Goal: Task Accomplishment & Management: Manage account settings

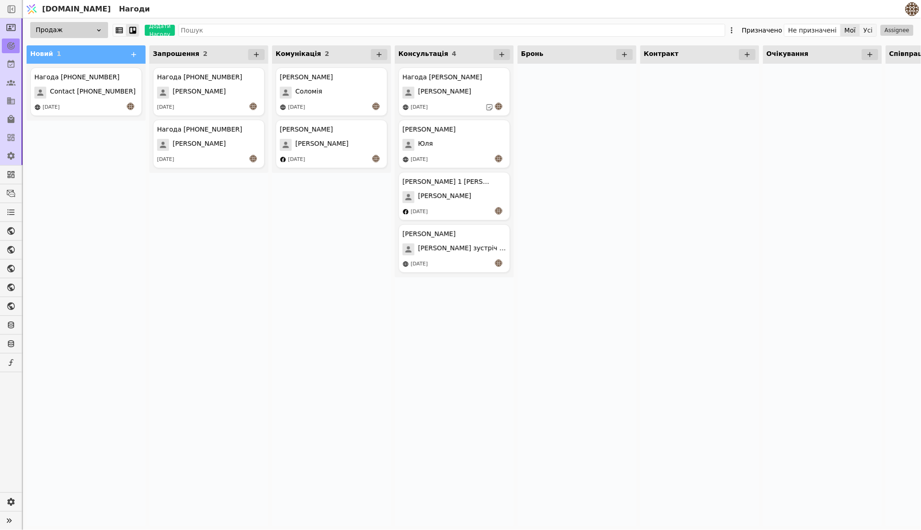
click at [871, 29] on button "Усі" at bounding box center [869, 30] width 16 height 13
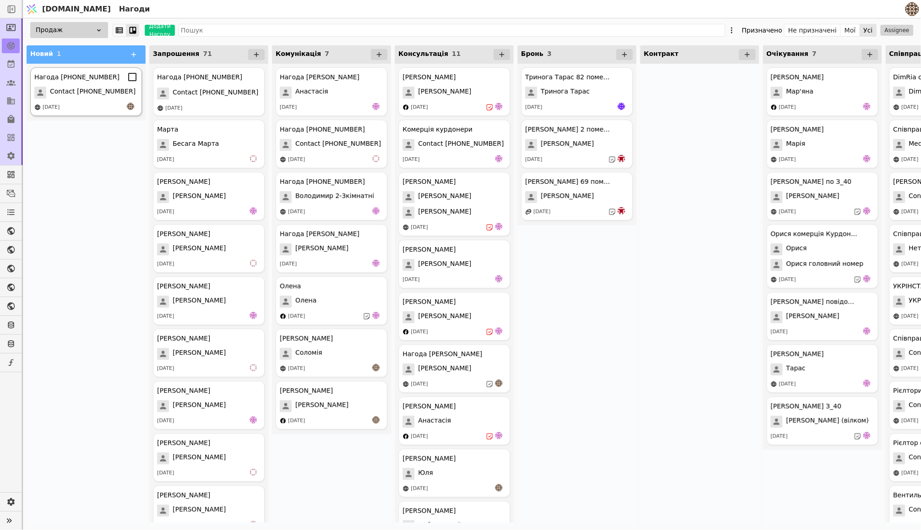
click at [99, 88] on span "Contact [PHONE_NUMBER]" at bounding box center [93, 93] width 86 height 12
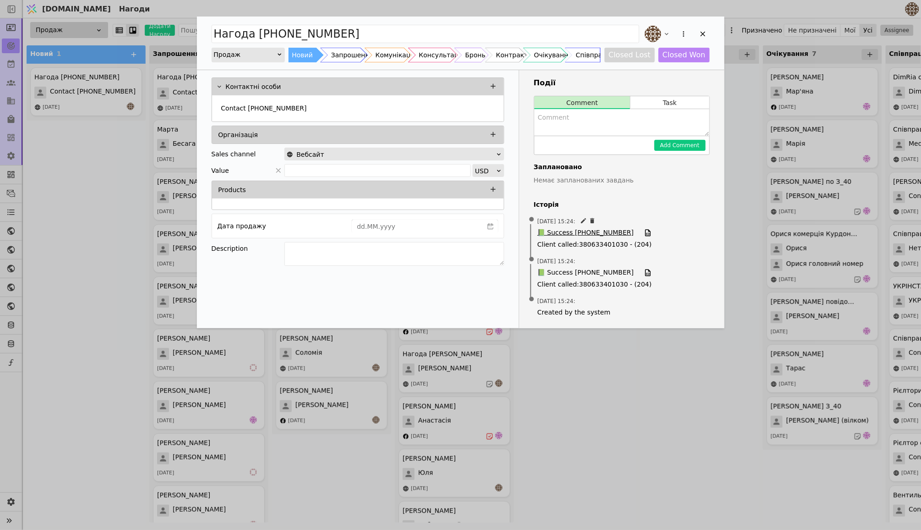
click at [582, 231] on span "📗 Success [PHONE_NUMBER]" at bounding box center [586, 233] width 96 height 10
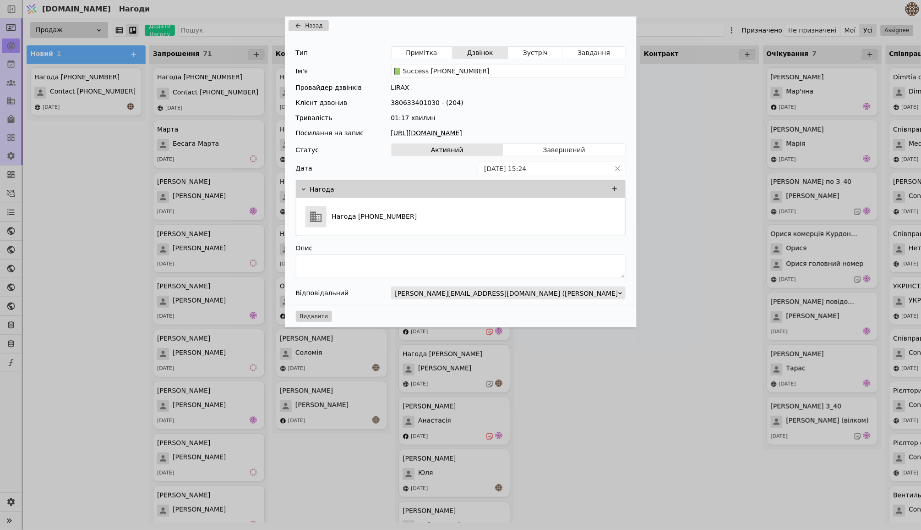
click at [471, 132] on link "[URL][DOMAIN_NAME]" at bounding box center [508, 133] width 235 height 10
click at [71, 212] on div "Назад Тип Примітка Дзвінок Зустріч Завдання Ім'я 📗 Success [PHONE_NUMBER] Прова…" at bounding box center [460, 265] width 921 height 530
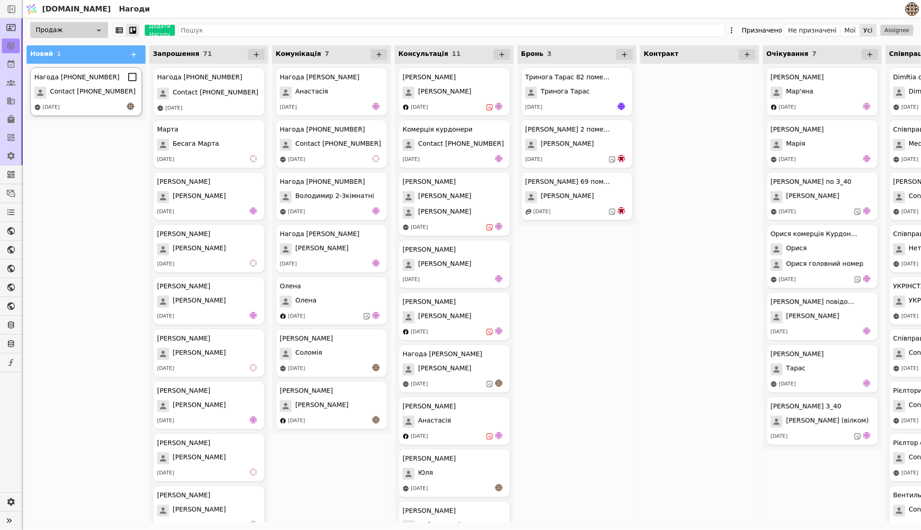
click at [95, 91] on span "Contact [PHONE_NUMBER]" at bounding box center [93, 93] width 86 height 12
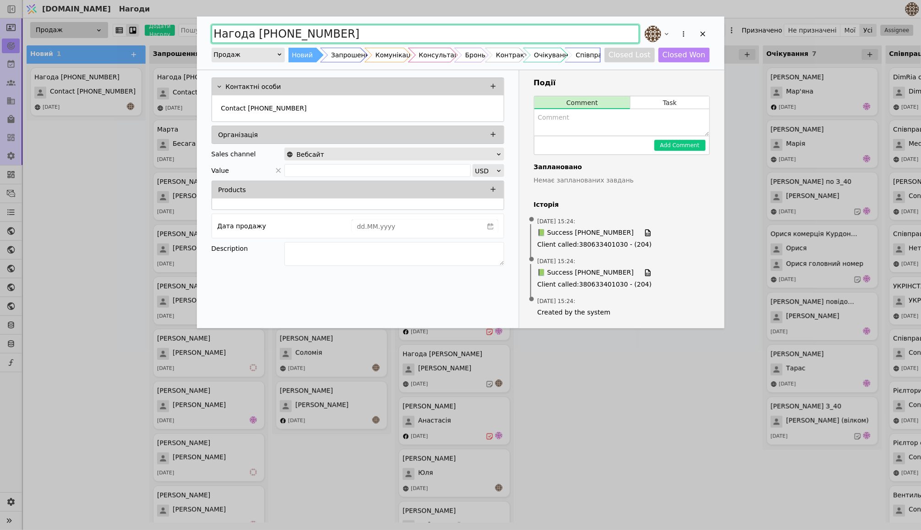
drag, startPoint x: 356, startPoint y: 34, endPoint x: 218, endPoint y: 34, distance: 137.5
click at [218, 34] on input "Нагода [PHONE_NUMBER]" at bounding box center [426, 34] width 428 height 18
type input "[PERSON_NAME]"
type input "[PERSON_NAME] Компанія по Вікнах"
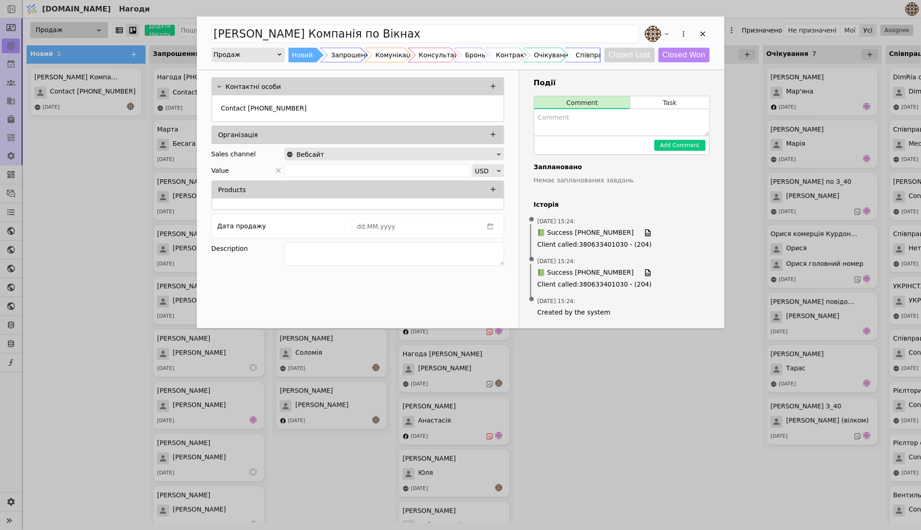
click at [648, 369] on div "[PERSON_NAME] Компанія по Вікнах Продаж Новий Запрошення Комунікація Консультац…" at bounding box center [460, 265] width 921 height 530
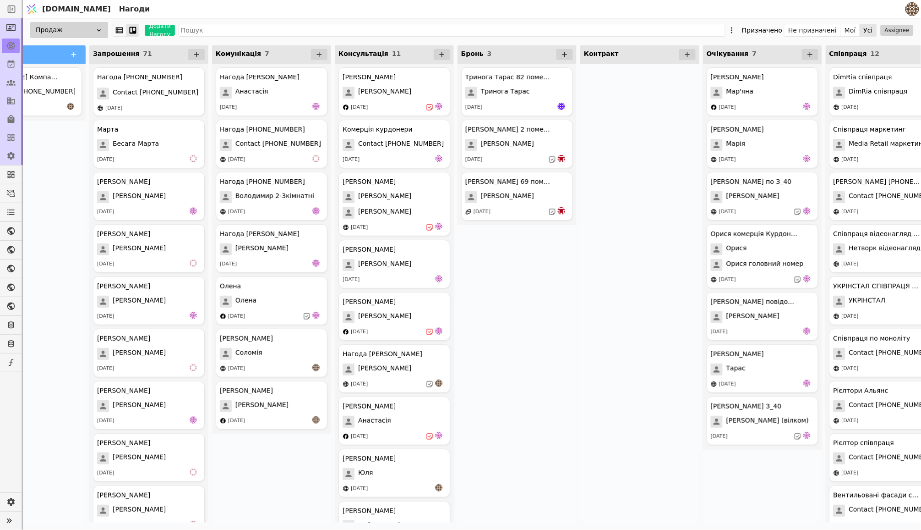
scroll to position [0, 15]
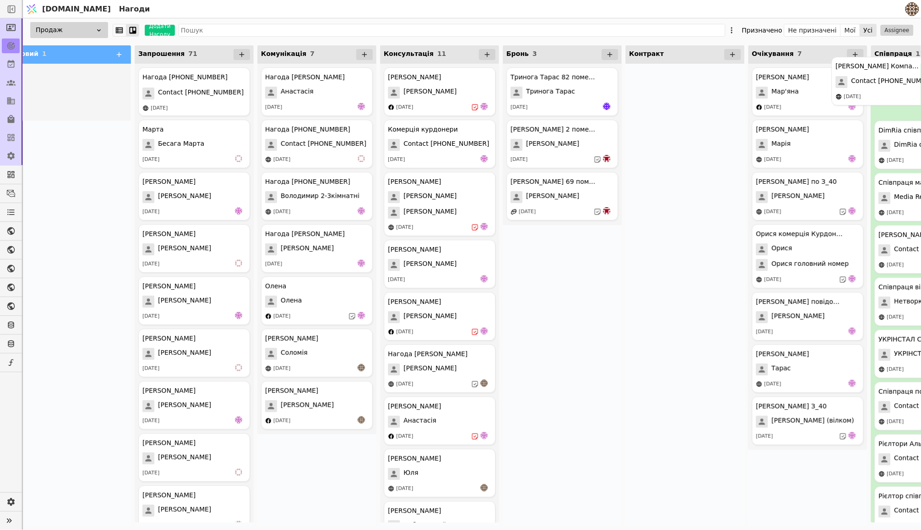
drag, startPoint x: 99, startPoint y: 83, endPoint x: 921, endPoint y: 74, distance: 822.5
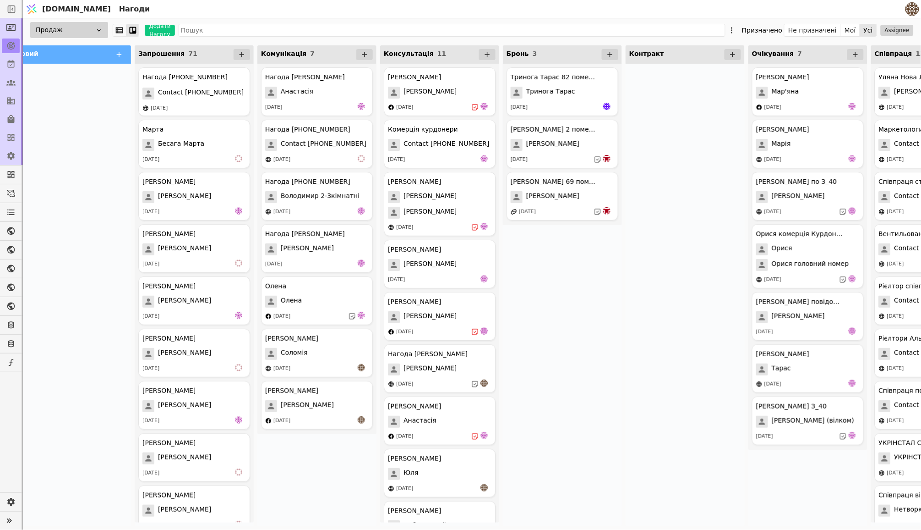
click at [680, 225] on div at bounding box center [685, 295] width 119 height 462
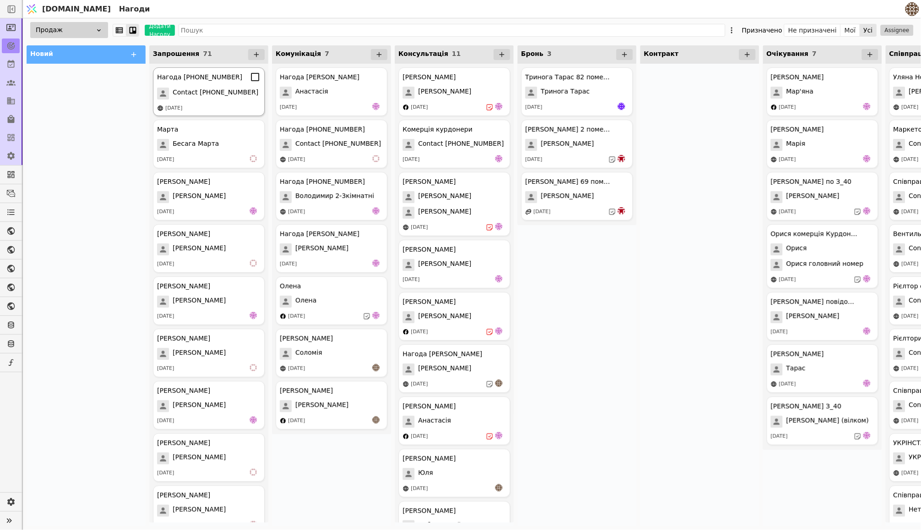
scroll to position [0, 0]
click at [850, 31] on button "Мої" at bounding box center [850, 30] width 19 height 13
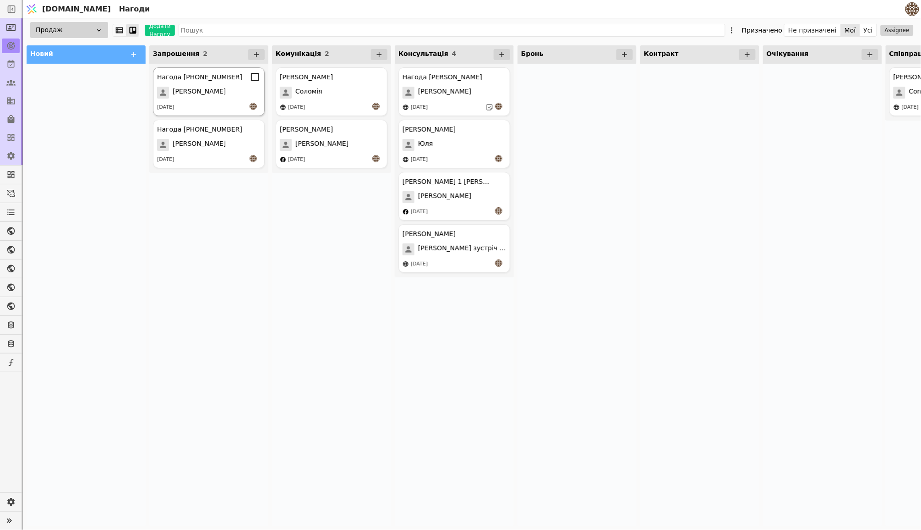
click at [236, 91] on div "[PERSON_NAME]" at bounding box center [209, 93] width 104 height 12
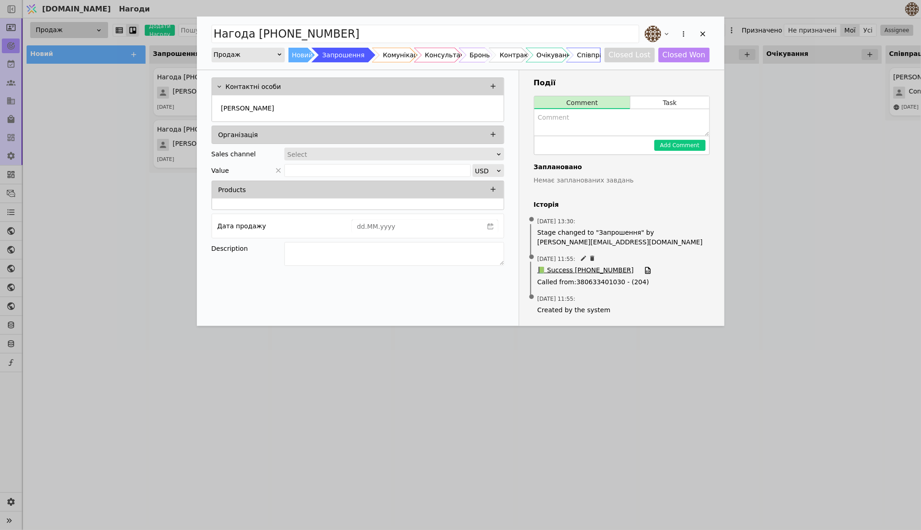
click at [593, 268] on span "📗 Success [PHONE_NUMBER]" at bounding box center [586, 270] width 96 height 10
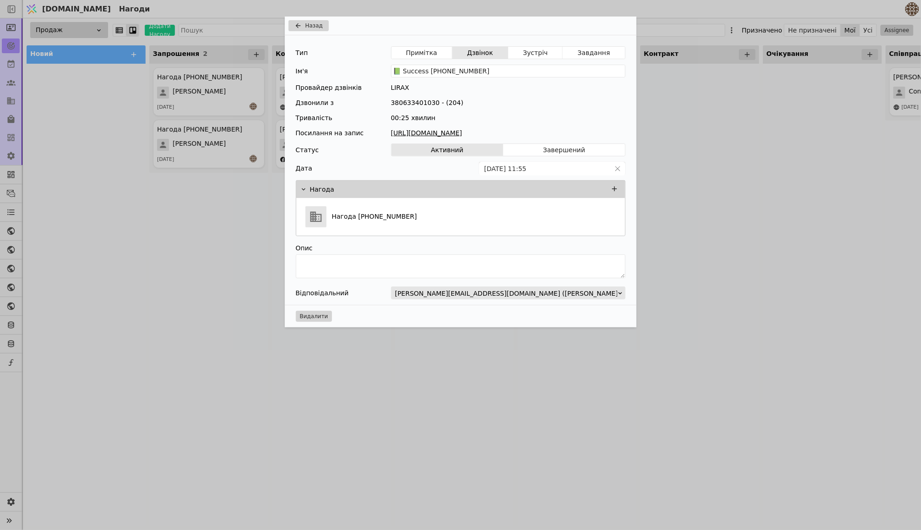
click at [476, 131] on link "[URL][DOMAIN_NAME]" at bounding box center [508, 133] width 235 height 10
click at [143, 276] on div "Назад Тип Примітка Дзвінок Зустріч Завдання Ім'я 📗 Success [PHONE_NUMBER] Прова…" at bounding box center [460, 265] width 921 height 530
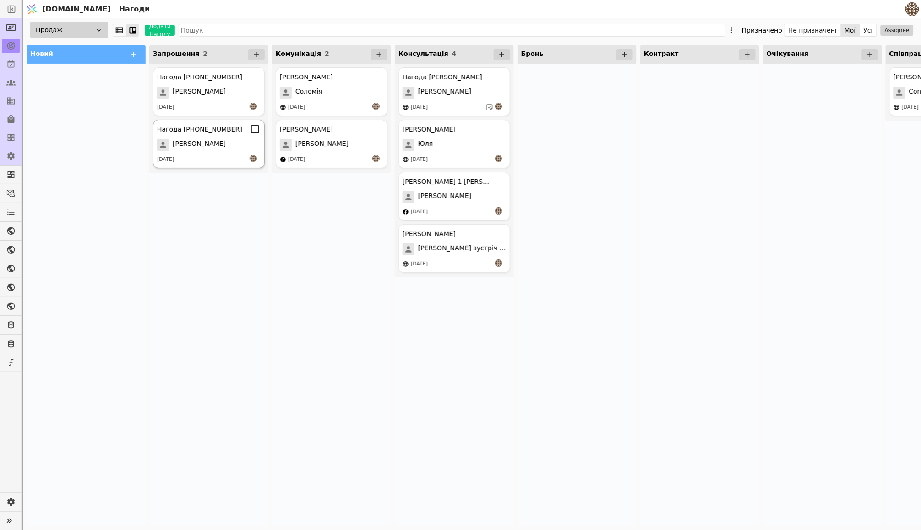
click at [256, 133] on icon at bounding box center [255, 129] width 11 height 11
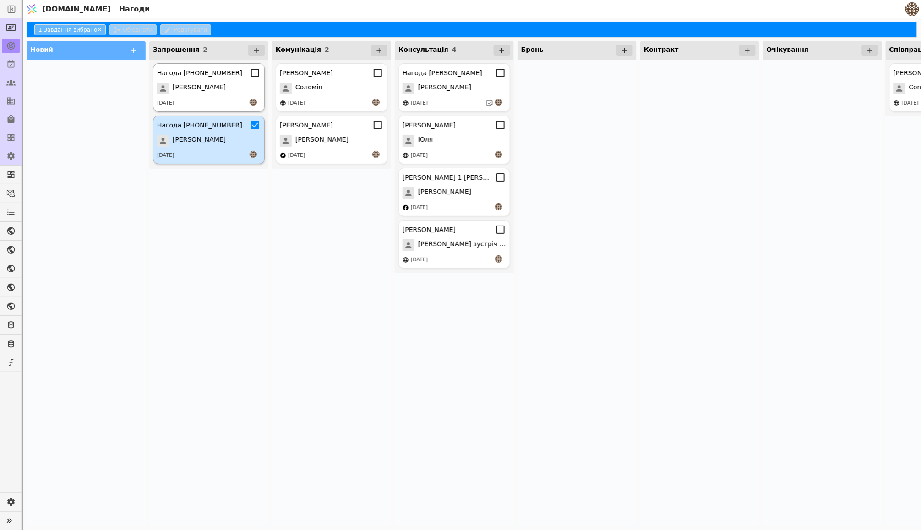
click at [253, 77] on icon at bounding box center [255, 73] width 8 height 8
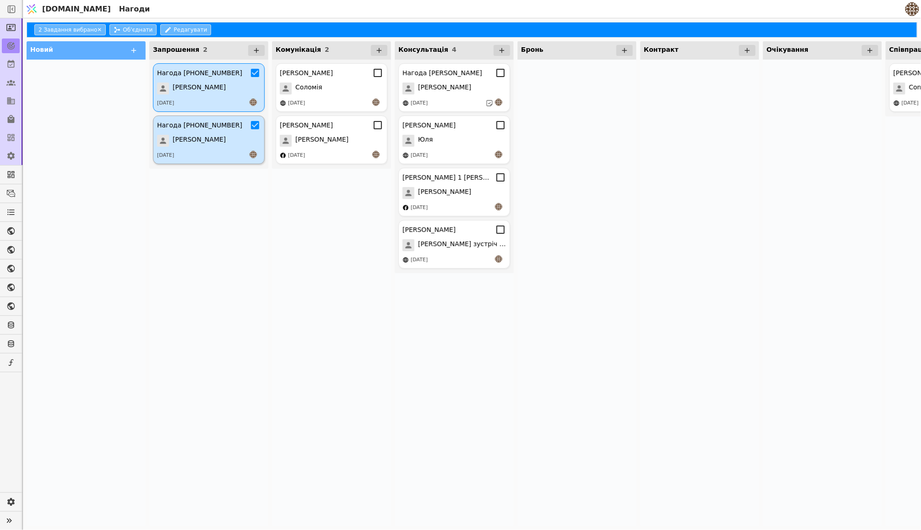
click at [166, 287] on div "Нагода [PHONE_NUMBER] [PERSON_NAME] [DATE] Нагода [PHONE_NUMBER] [PERSON_NAME] …" at bounding box center [208, 293] width 119 height 466
click at [256, 130] on icon at bounding box center [255, 125] width 11 height 11
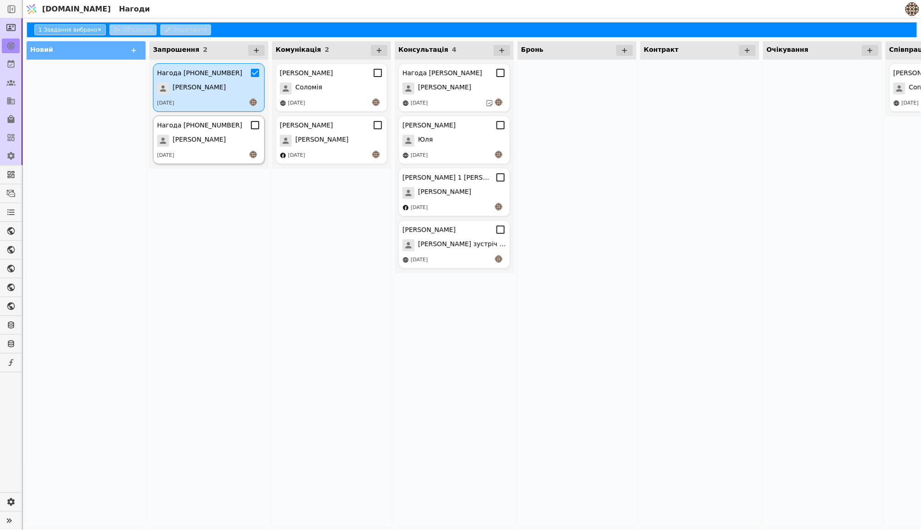
click at [255, 73] on icon at bounding box center [255, 72] width 11 height 11
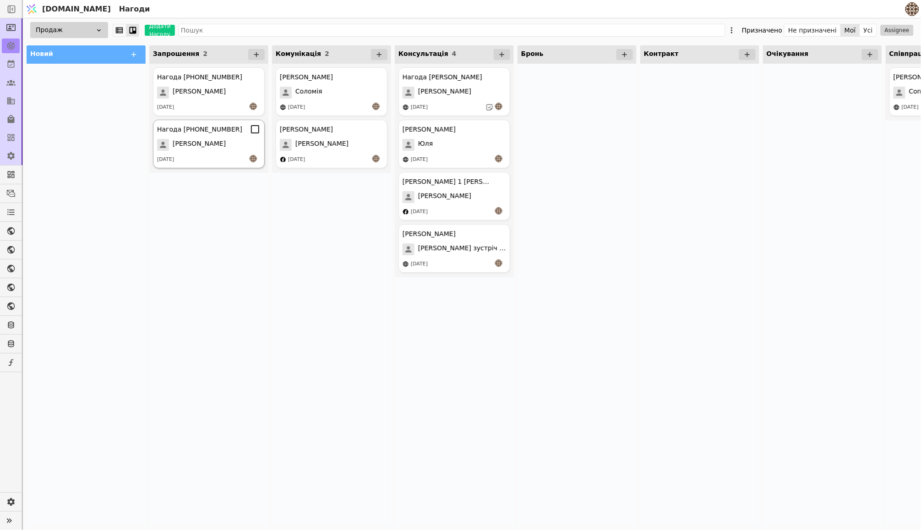
click at [256, 73] on icon at bounding box center [255, 77] width 8 height 8
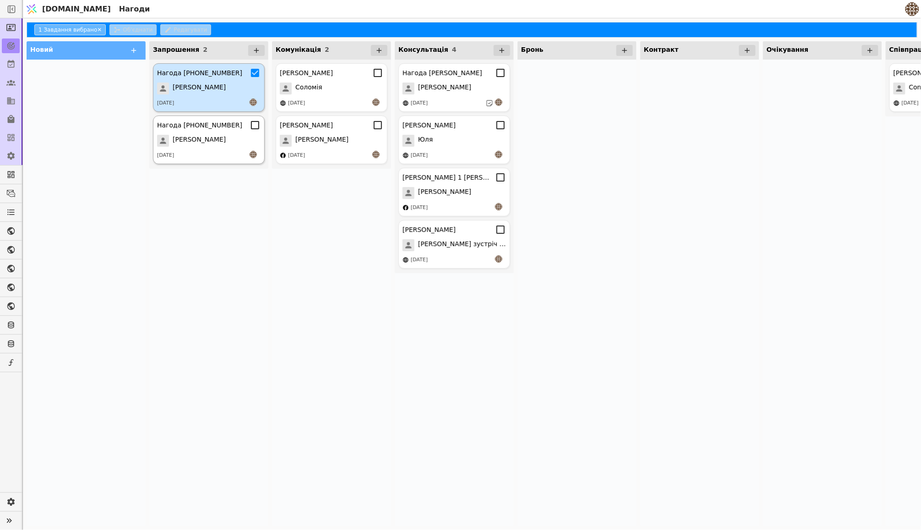
click at [222, 88] on div "[PERSON_NAME]" at bounding box center [209, 88] width 104 height 12
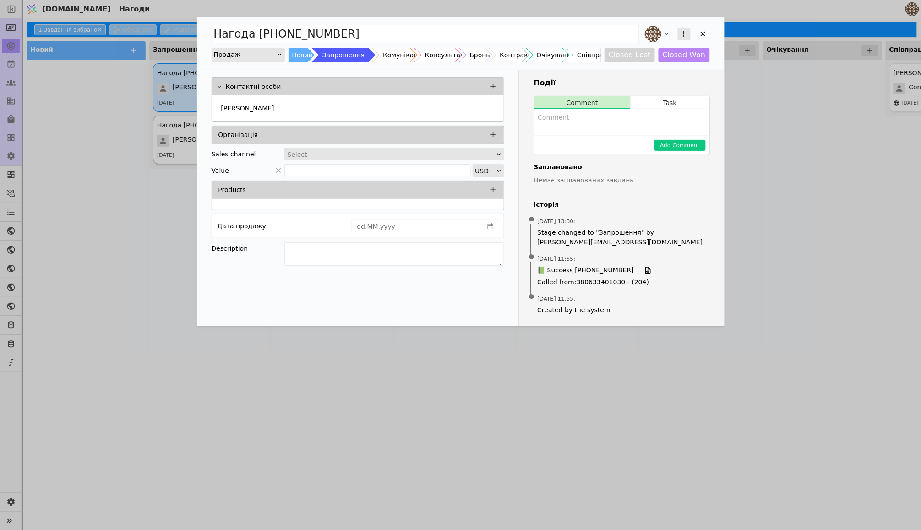
click at [683, 27] on button "Add Opportunity" at bounding box center [684, 33] width 13 height 13
click at [643, 67] on div "Видалити" at bounding box center [635, 63] width 105 height 13
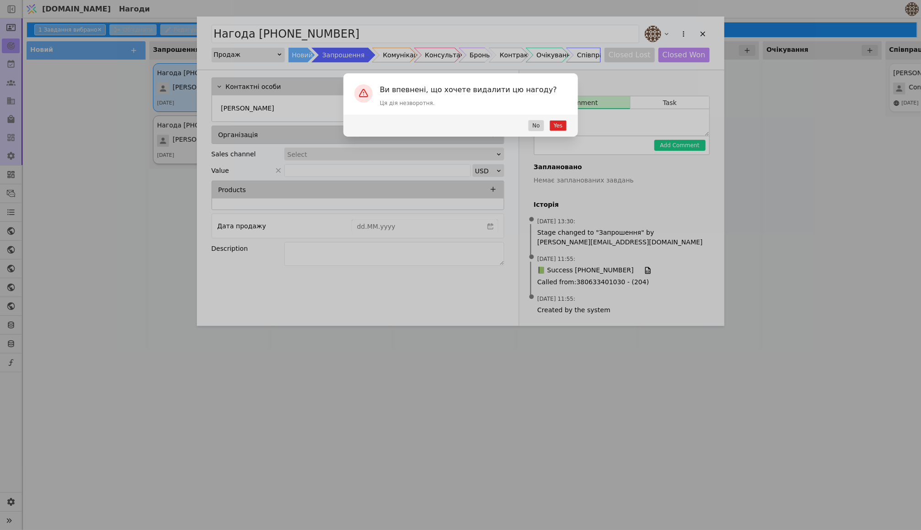
click at [559, 125] on button "Yes" at bounding box center [558, 125] width 17 height 11
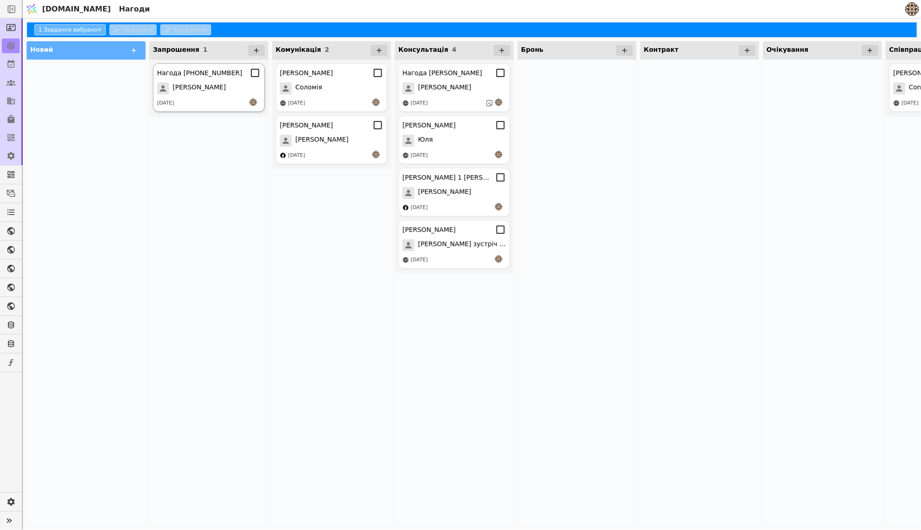
click at [253, 77] on icon at bounding box center [255, 73] width 8 height 8
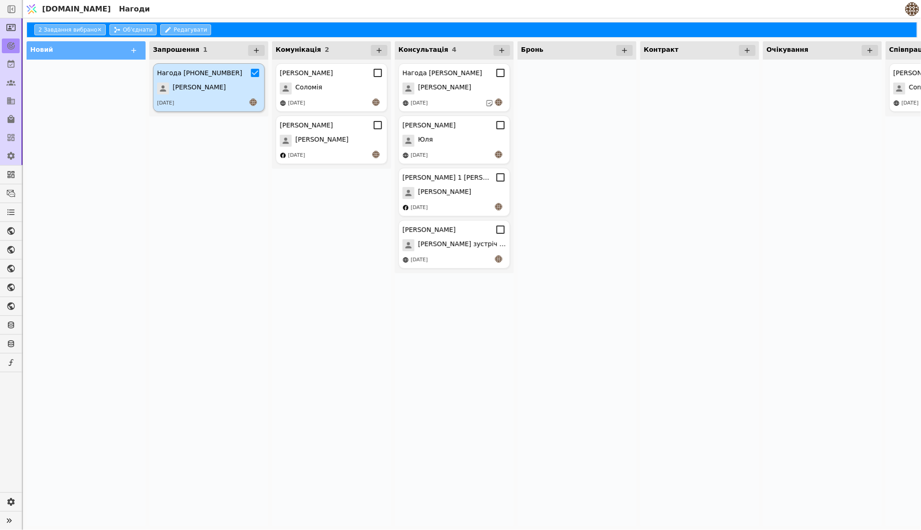
click at [241, 77] on div "Нагода [PHONE_NUMBER]" at bounding box center [209, 72] width 104 height 11
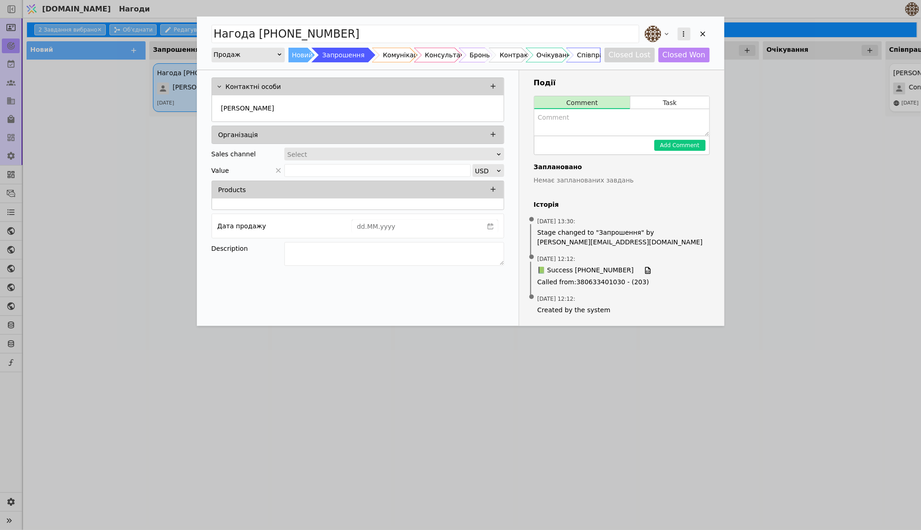
click at [680, 36] on icon "Add Opportunity" at bounding box center [684, 34] width 8 height 8
click at [629, 59] on div "Видалити" at bounding box center [635, 63] width 105 height 13
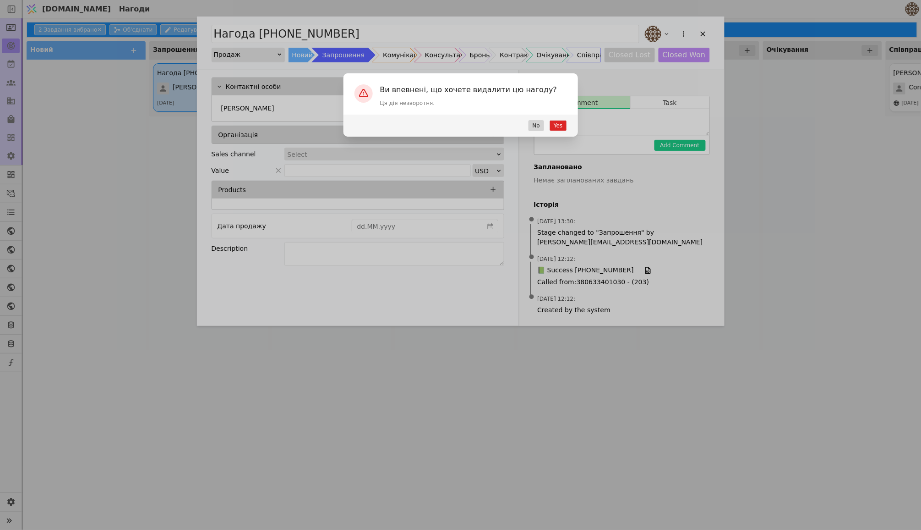
click at [558, 121] on button "Yes" at bounding box center [558, 125] width 17 height 11
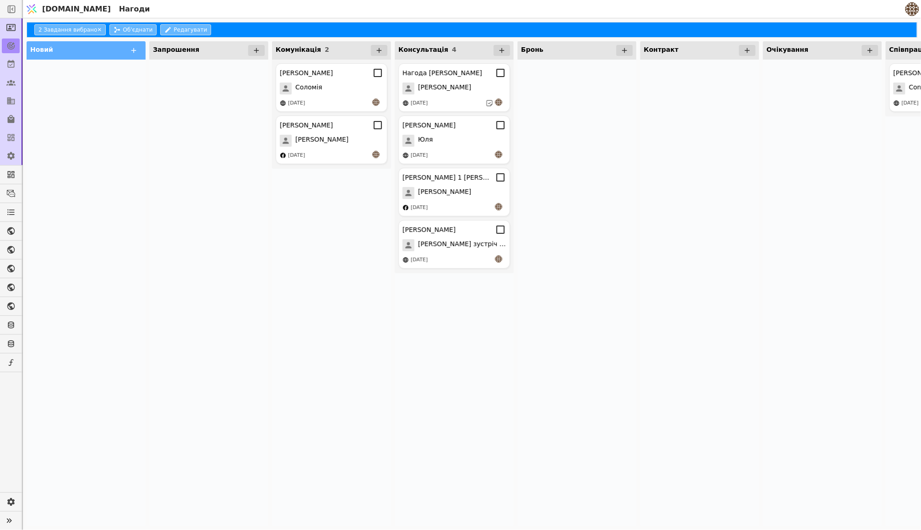
click at [607, 192] on div at bounding box center [577, 293] width 119 height 466
click at [154, 164] on div at bounding box center [208, 293] width 119 height 466
click at [337, 85] on div "Соломія" at bounding box center [332, 88] width 104 height 12
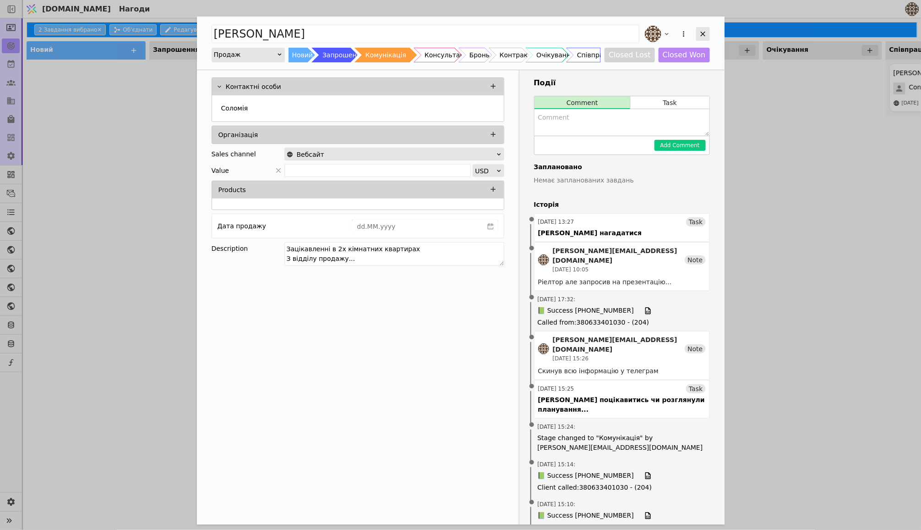
click at [704, 32] on icon "Add Opportunity" at bounding box center [703, 34] width 8 height 8
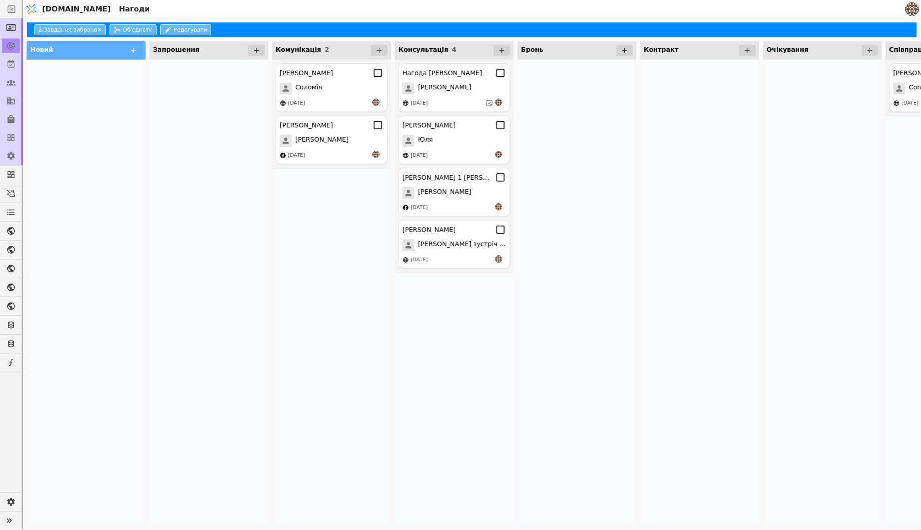
click at [322, 210] on div "[PERSON_NAME] курдонери [PERSON_NAME] [DATE] [PERSON_NAME] [PERSON_NAME] [DATE]" at bounding box center [331, 293] width 119 height 466
click at [96, 30] on button "2 Завдання вибрано ✕" at bounding box center [69, 29] width 71 height 11
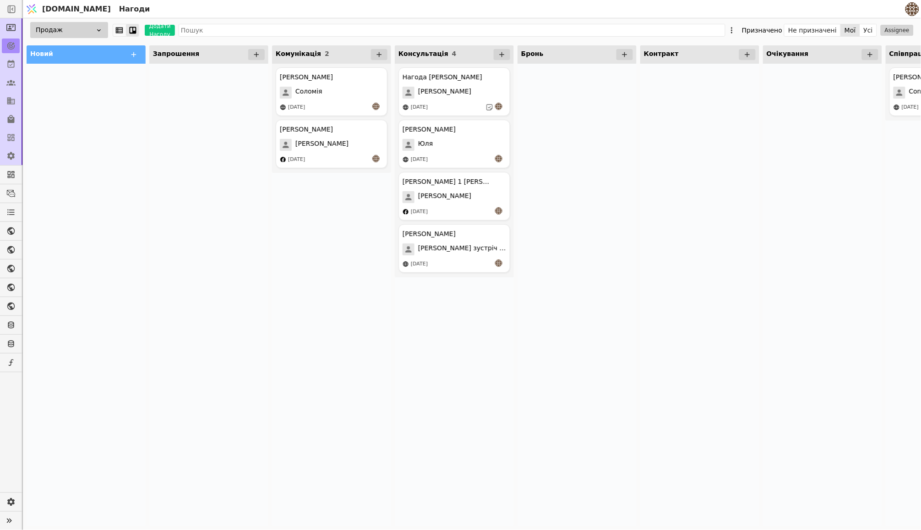
click at [139, 139] on div at bounding box center [86, 295] width 119 height 462
click at [379, 78] on icon at bounding box center [378, 76] width 11 height 11
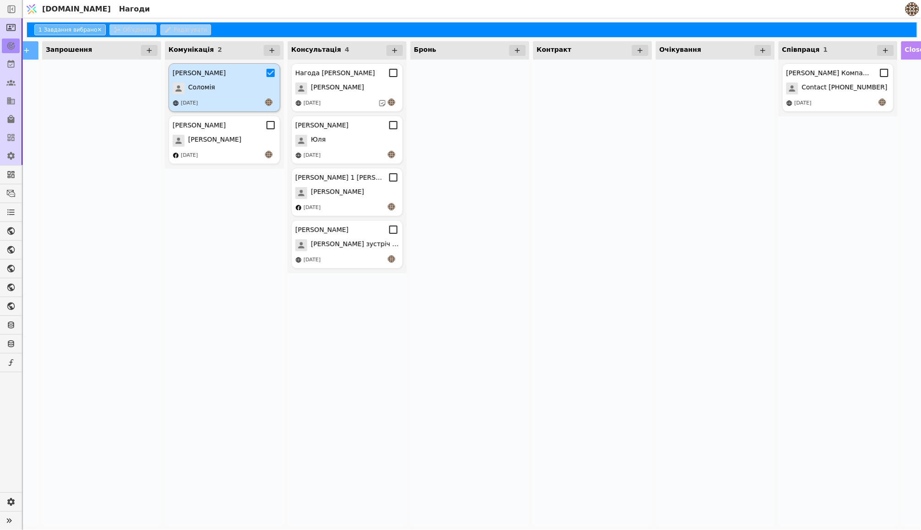
scroll to position [0, 78]
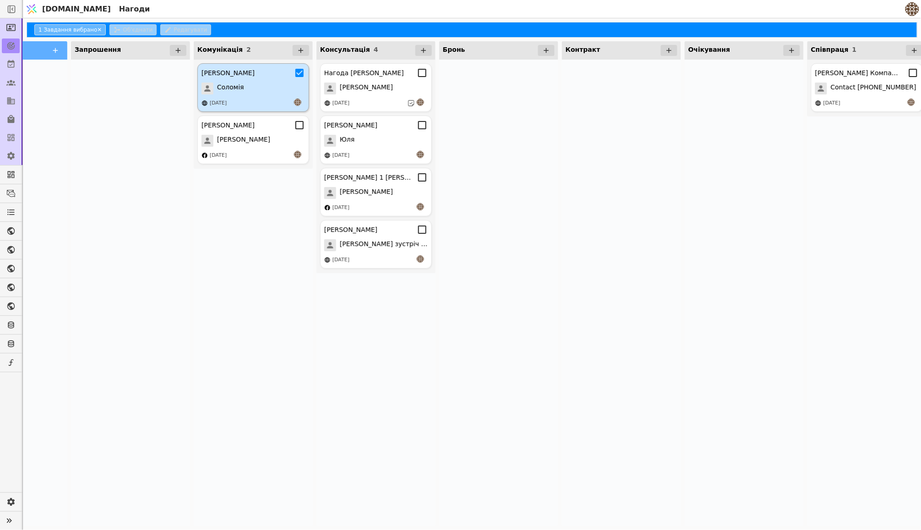
click at [297, 74] on icon at bounding box center [299, 72] width 11 height 11
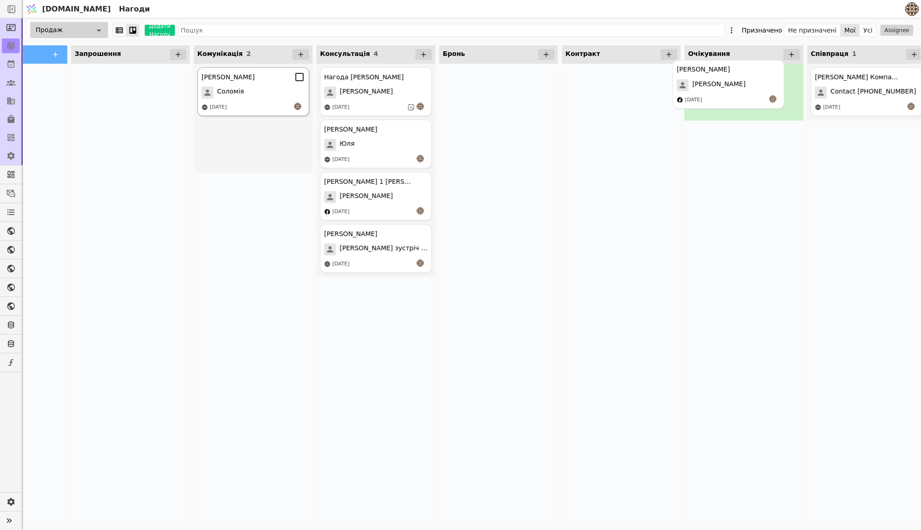
drag, startPoint x: 256, startPoint y: 141, endPoint x: 740, endPoint y: 82, distance: 487.9
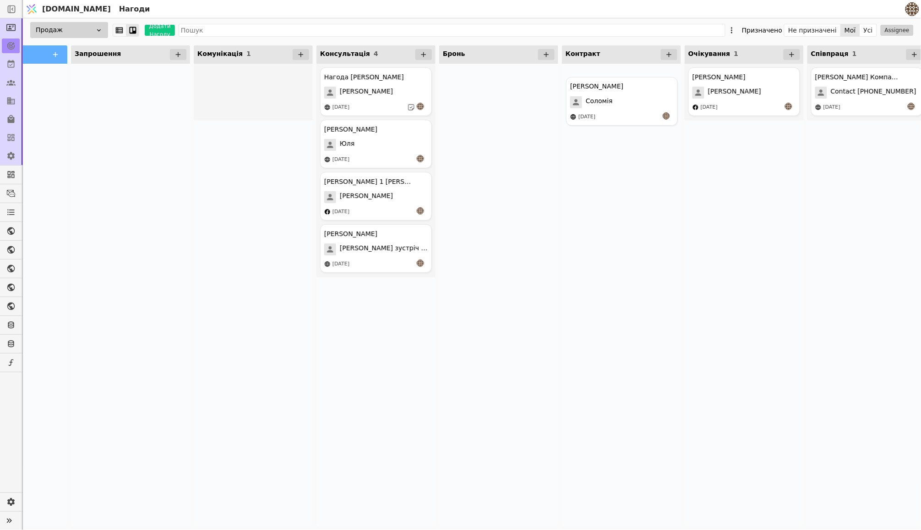
drag, startPoint x: 252, startPoint y: 91, endPoint x: 625, endPoint y: 101, distance: 373.6
click at [282, 90] on div "Соломія" at bounding box center [254, 93] width 104 height 12
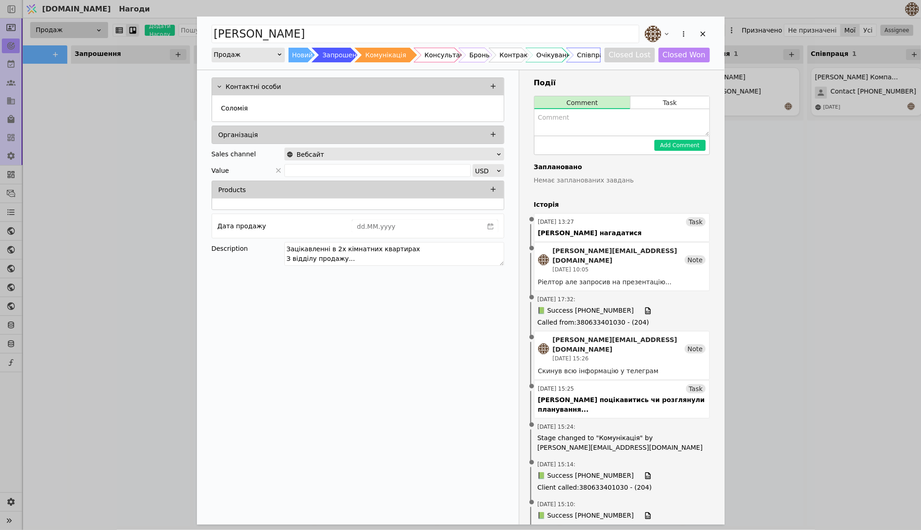
click at [637, 56] on button "Closed Lost" at bounding box center [630, 55] width 50 height 15
click at [492, 55] on button "Closed Lost" at bounding box center [479, 55] width 58 height 15
click at [568, 121] on textarea "Add Opportunity" at bounding box center [622, 122] width 175 height 27
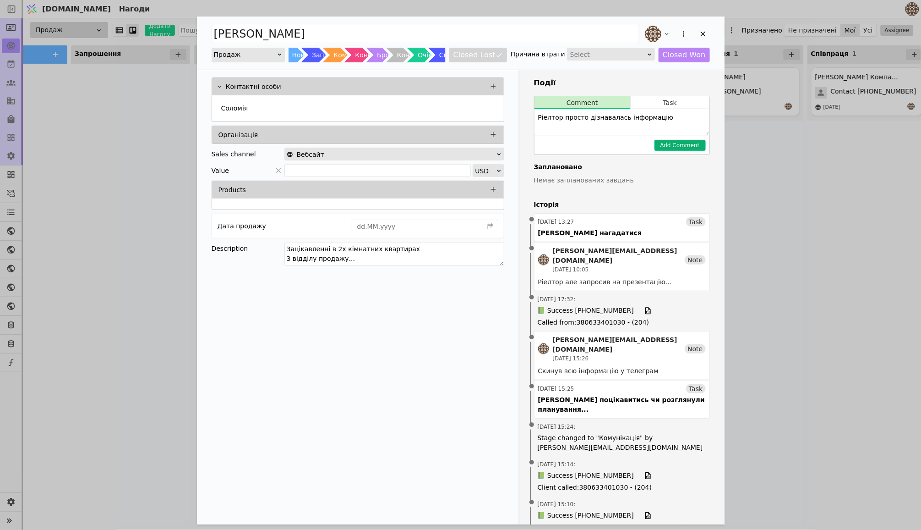
type textarea "Ріелтор просто дізнавалась інформацію"
click at [689, 144] on button "Add Comment" at bounding box center [680, 145] width 51 height 11
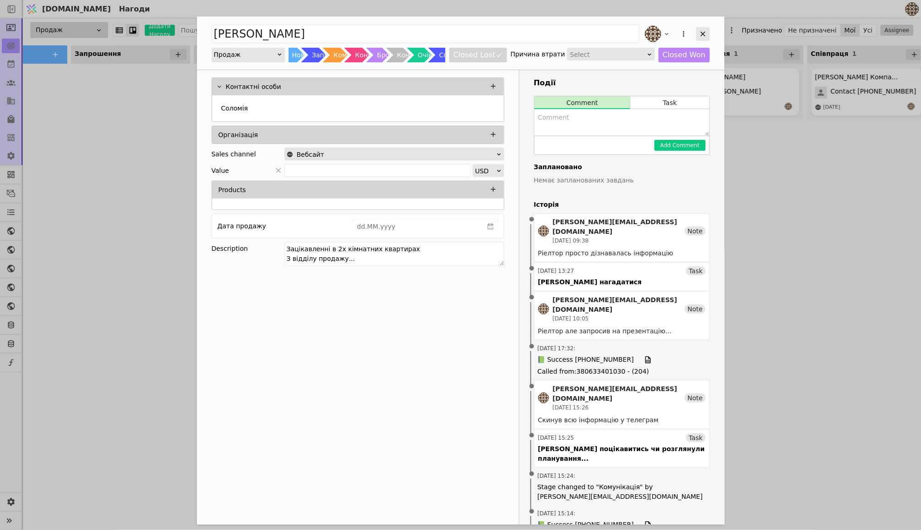
click at [705, 36] on icon "Add Opportunity" at bounding box center [703, 34] width 5 height 5
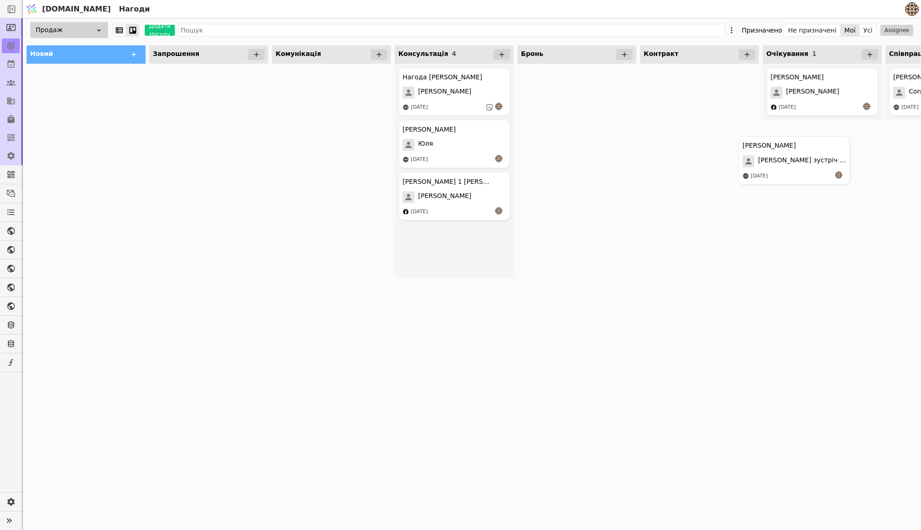
drag, startPoint x: 466, startPoint y: 241, endPoint x: 808, endPoint y: 148, distance: 354.9
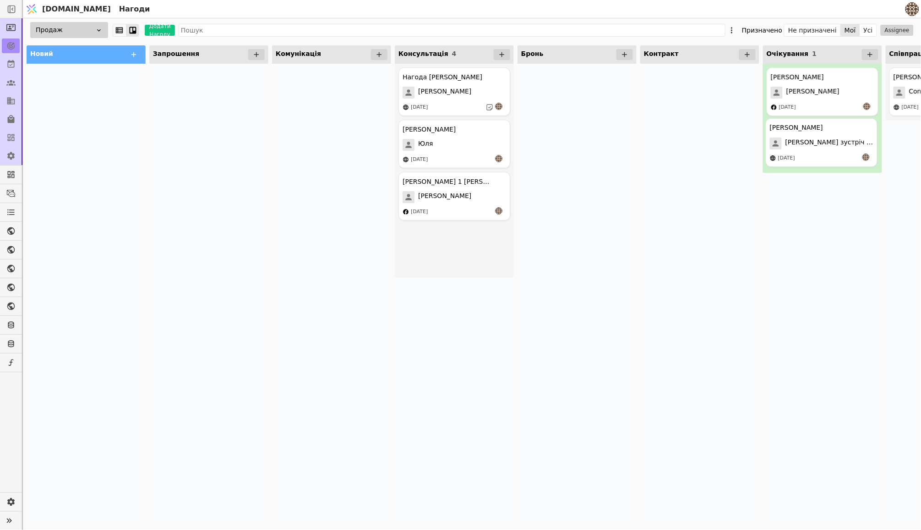
drag, startPoint x: 433, startPoint y: 246, endPoint x: 806, endPoint y: 145, distance: 386.4
drag, startPoint x: 455, startPoint y: 245, endPoint x: 832, endPoint y: 139, distance: 390.8
click at [687, 203] on div at bounding box center [700, 295] width 119 height 462
click at [868, 32] on button "Усі" at bounding box center [869, 30] width 16 height 13
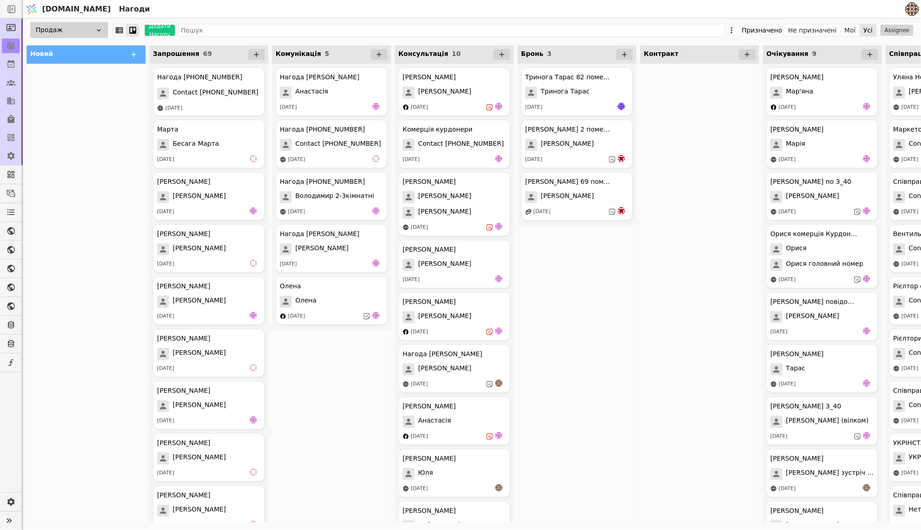
click at [914, 10] on img at bounding box center [913, 9] width 14 height 14
click at [777, 11] on div "Нагоди" at bounding box center [509, 9] width 789 height 18
click at [825, 31] on button "Не призначені" at bounding box center [813, 30] width 56 height 13
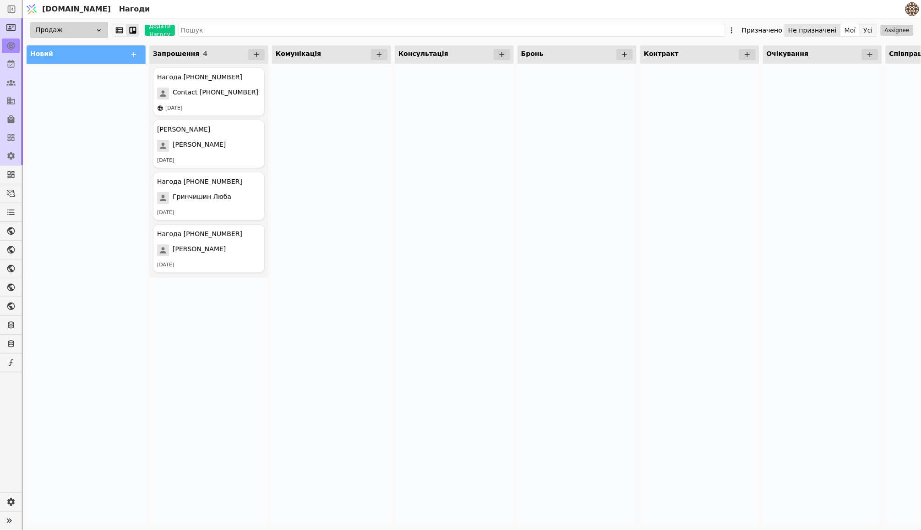
click at [867, 31] on button "Усі" at bounding box center [869, 30] width 16 height 13
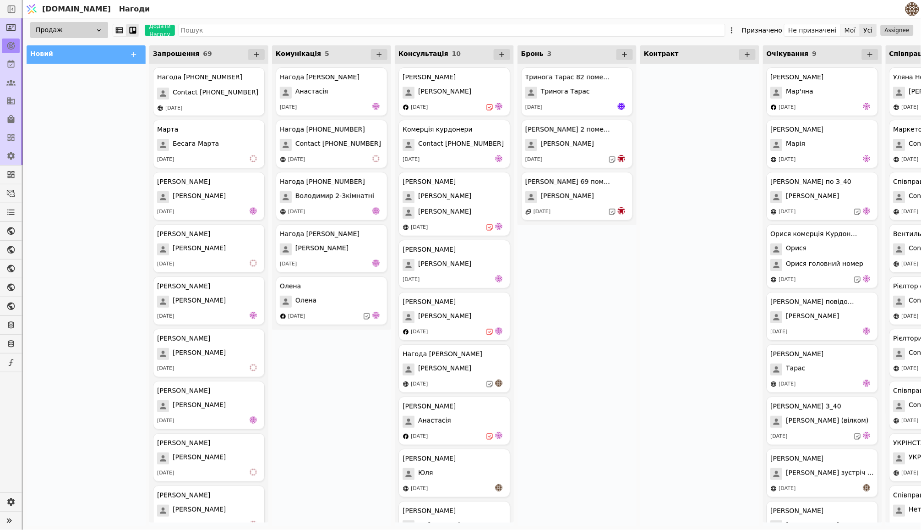
click at [848, 31] on button "Мої" at bounding box center [850, 30] width 19 height 13
